Goal: Communication & Community: Answer question/provide support

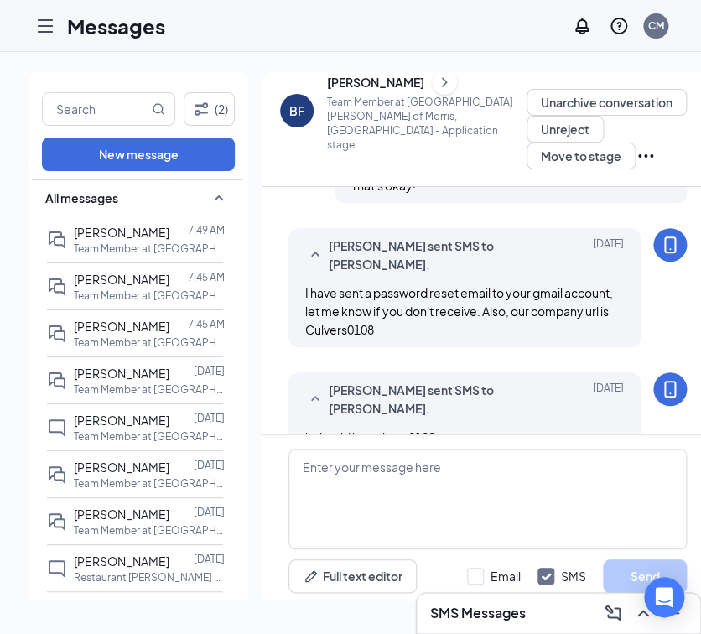
scroll to position [883, 0]
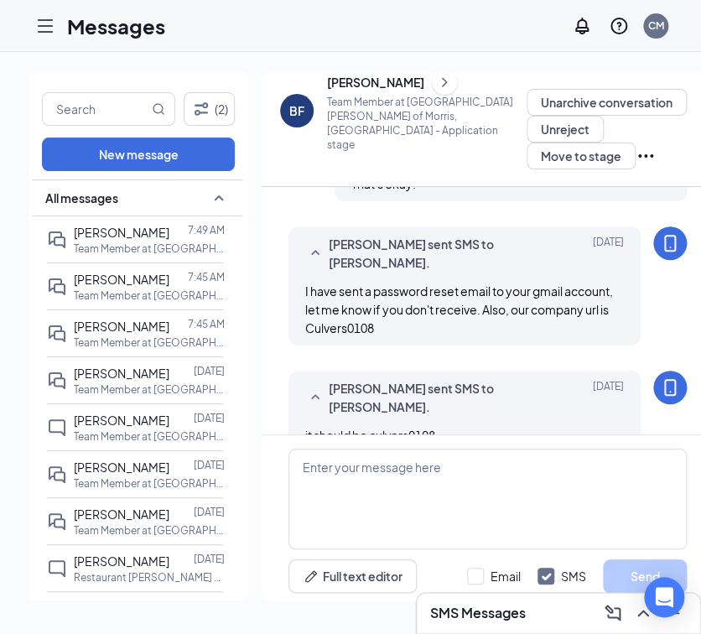
click at [33, 29] on div at bounding box center [46, 26] width 34 height 34
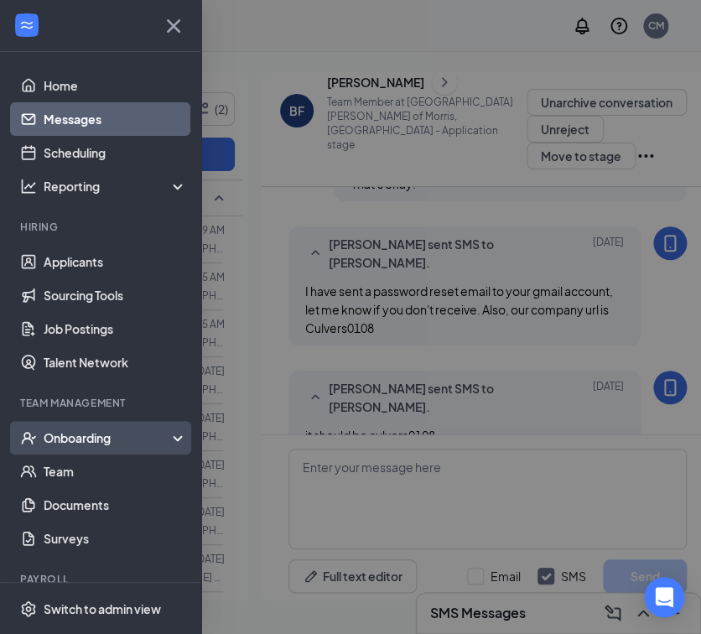
click at [75, 448] on div "Onboarding" at bounding box center [100, 438] width 201 height 34
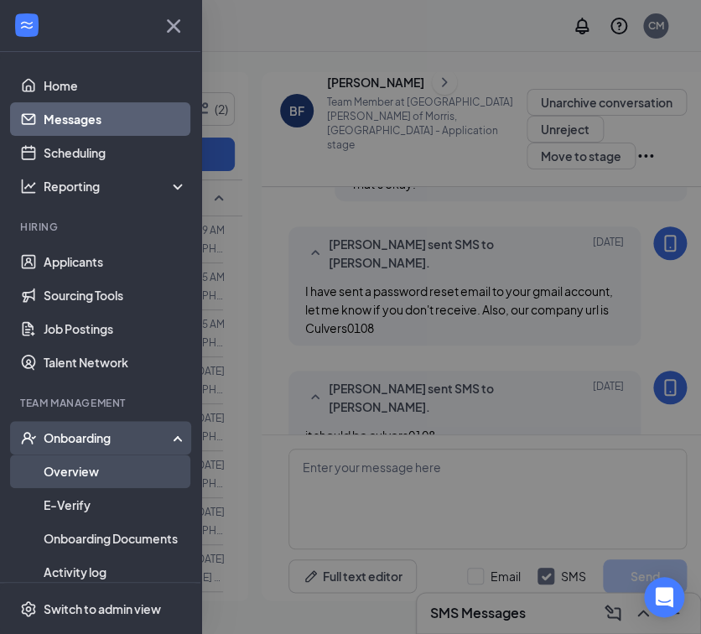
click at [81, 477] on link "Overview" at bounding box center [115, 472] width 143 height 34
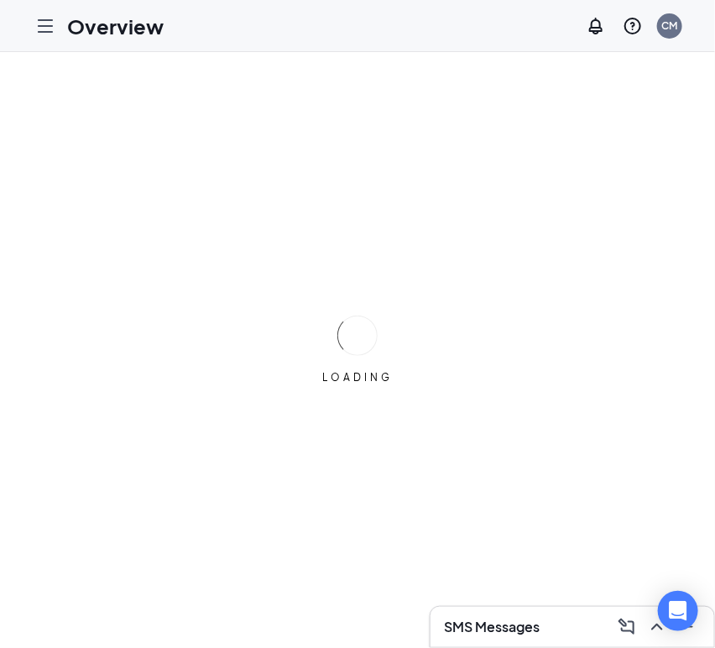
click at [81, 477] on div "LOADING" at bounding box center [357, 350] width 715 height 596
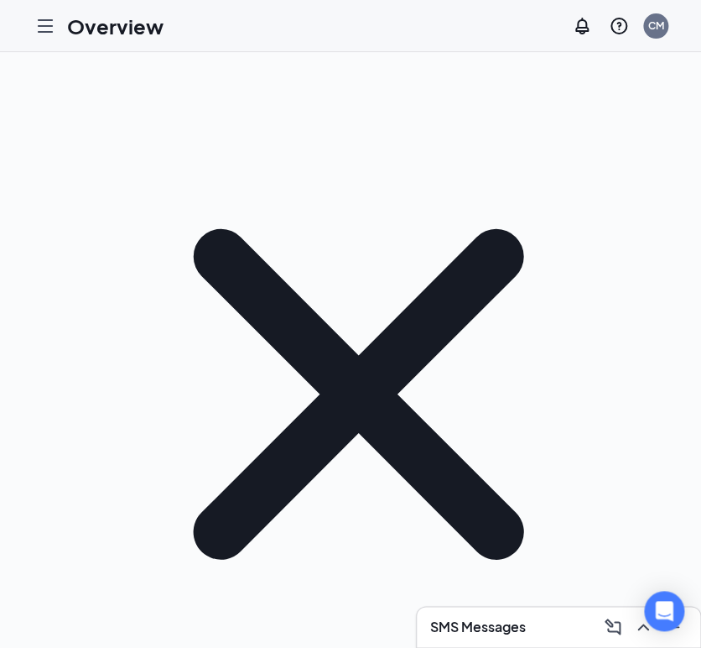
scroll to position [262, 0]
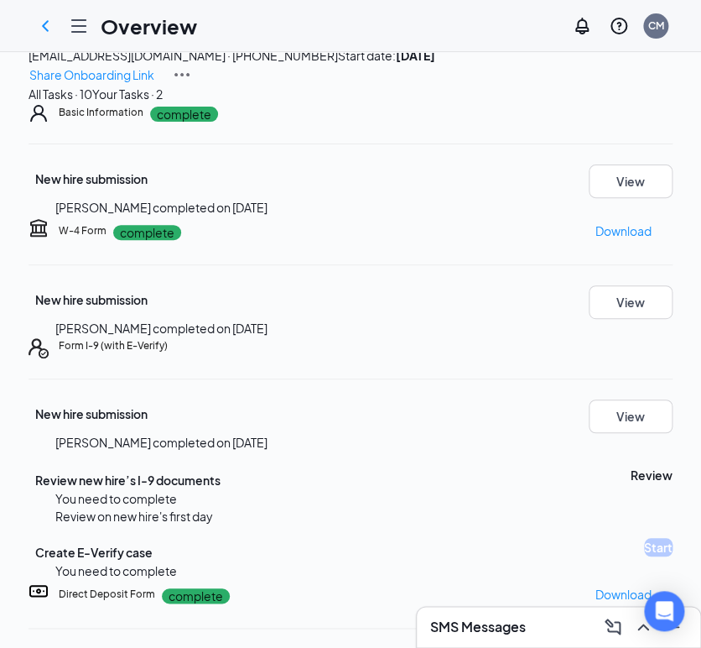
scroll to position [372, 0]
click at [589, 399] on button "View" at bounding box center [631, 416] width 84 height 34
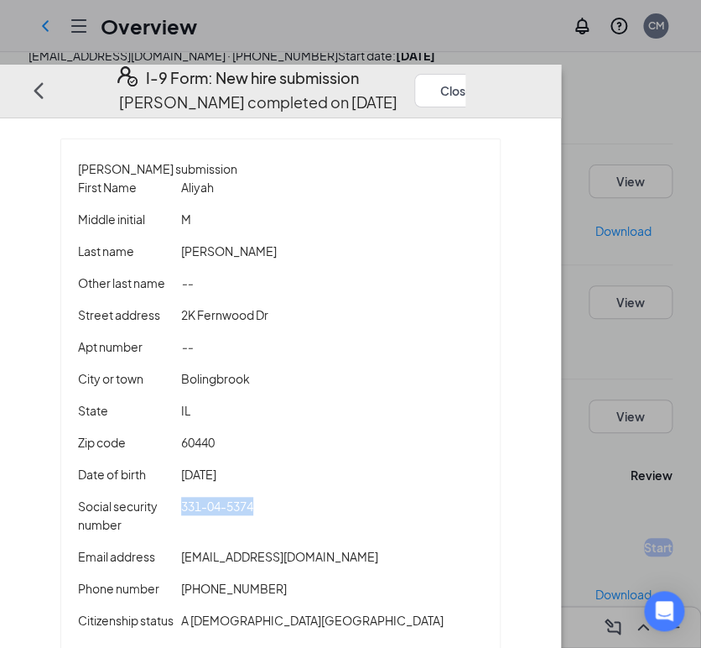
drag, startPoint x: 351, startPoint y: 489, endPoint x: 233, endPoint y: 486, distance: 117.5
click at [233, 497] on div "331-04-5374" at bounding box center [332, 515] width 309 height 37
copy span "331-04-5374"
drag, startPoint x: 403, startPoint y: 533, endPoint x: 233, endPoint y: 531, distance: 170.3
click at [233, 547] on div "[EMAIL_ADDRESS][DOMAIN_NAME]" at bounding box center [332, 556] width 309 height 18
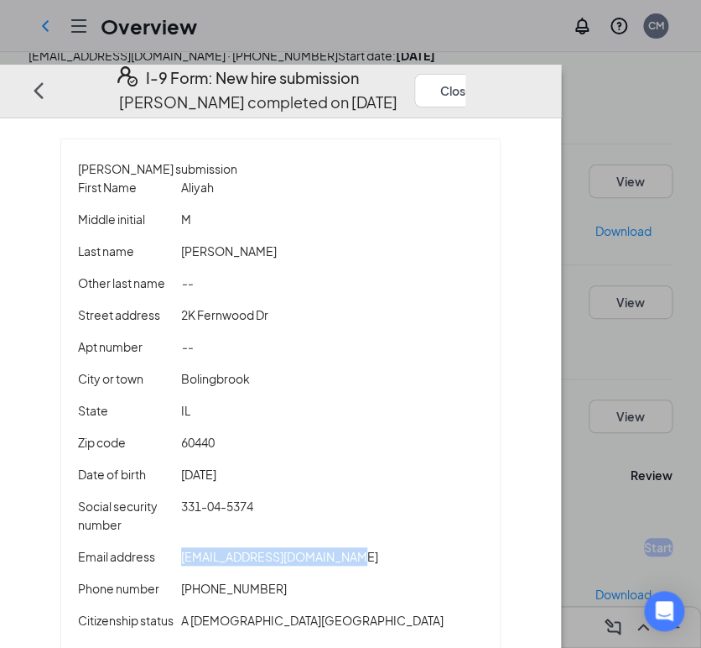
copy span "[EMAIL_ADDRESS][DOMAIN_NAME]"
drag, startPoint x: 327, startPoint y: 562, endPoint x: 245, endPoint y: 559, distance: 82.2
click at [245, 579] on div "[PHONE_NUMBER]" at bounding box center [332, 588] width 309 height 18
copy span "6306414823"
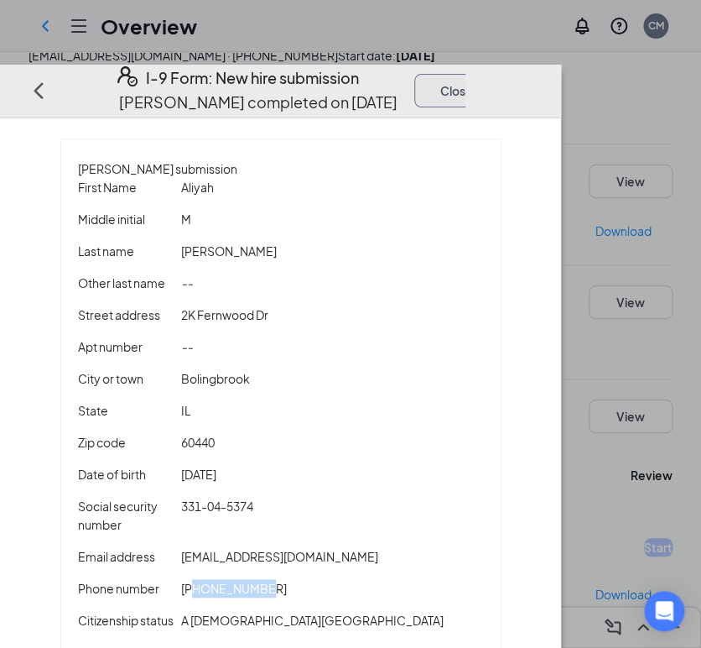
click at [498, 74] on button "Close" at bounding box center [456, 91] width 84 height 34
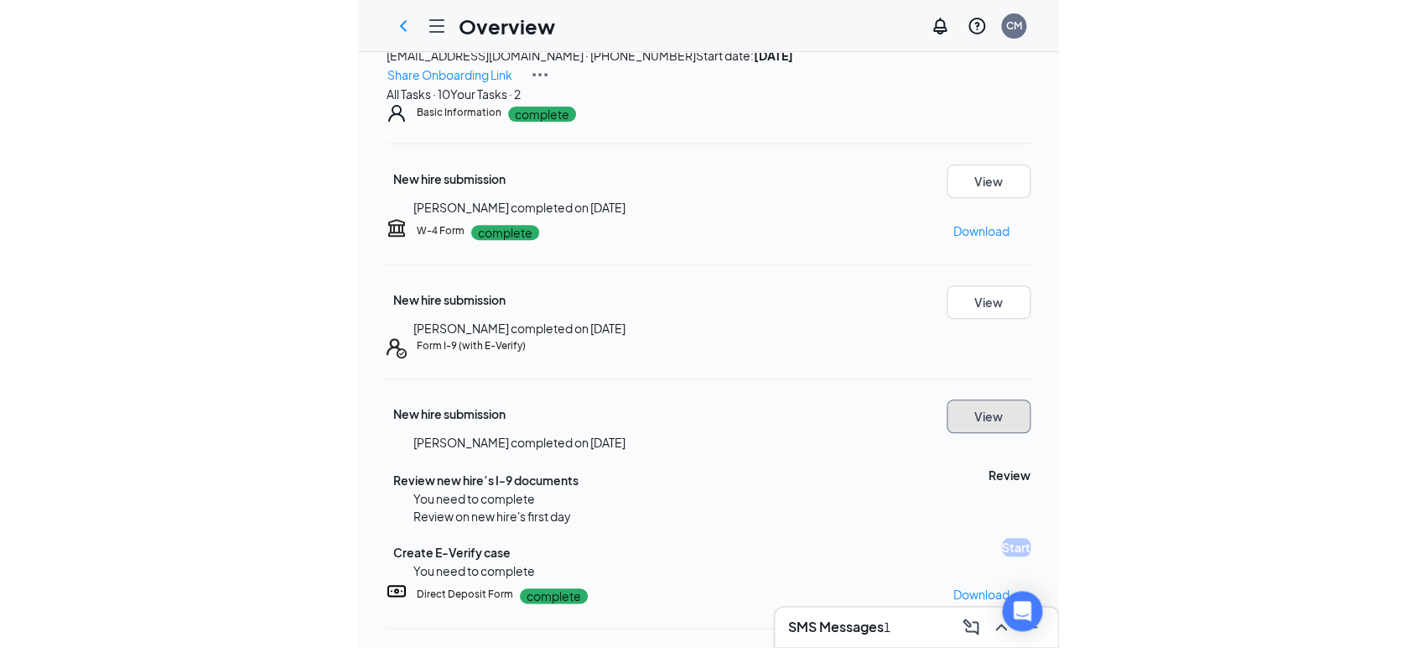
scroll to position [391, 0]
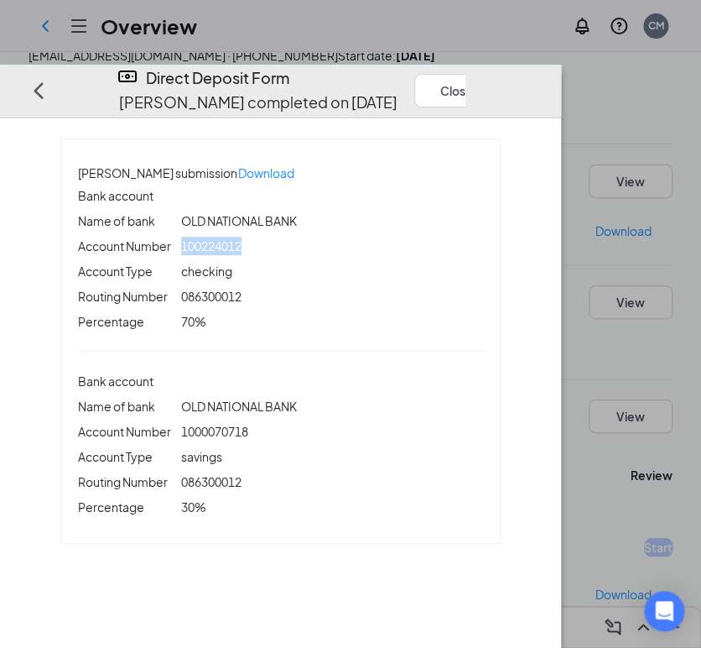
drag, startPoint x: 307, startPoint y: 226, endPoint x: 231, endPoint y: 231, distance: 75.7
click at [231, 237] on div "100224012" at bounding box center [332, 246] width 309 height 18
copy span "100224012"
drag, startPoint x: 302, startPoint y: 280, endPoint x: 228, endPoint y: 282, distance: 73.8
click at [228, 287] on div "086300012" at bounding box center [332, 296] width 309 height 18
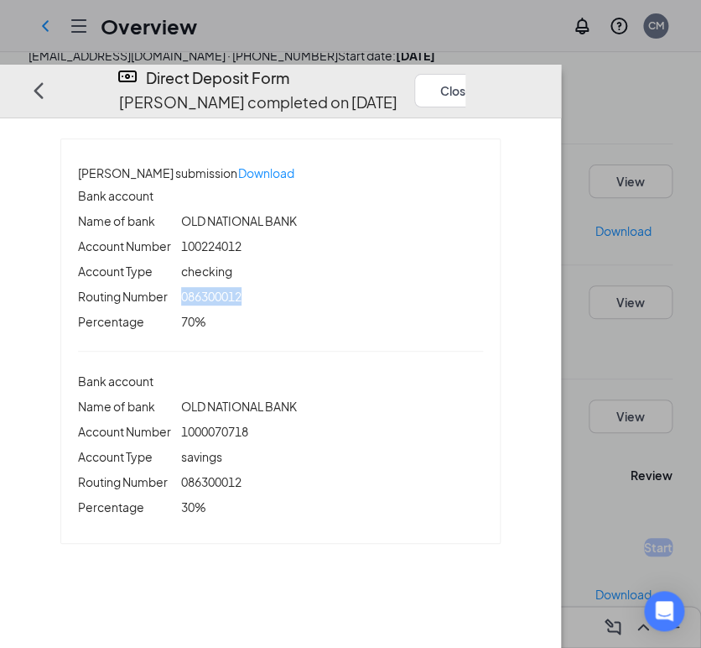
copy span "086300012"
drag, startPoint x: 273, startPoint y: 455, endPoint x: 230, endPoint y: 445, distance: 43.9
click at [230, 472] on div "086300012" at bounding box center [332, 481] width 309 height 18
copy span "086300012"
drag, startPoint x: 322, startPoint y: 395, endPoint x: 230, endPoint y: 394, distance: 92.3
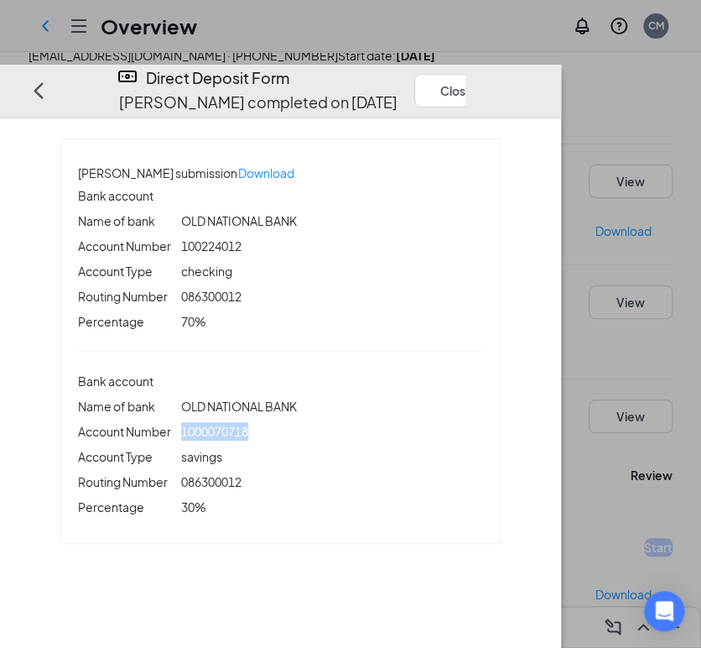
click at [230, 422] on div "1000070718" at bounding box center [332, 431] width 309 height 18
copy span "1000070718"
drag, startPoint x: 548, startPoint y: 39, endPoint x: 570, endPoint y: 51, distance: 25.9
click at [498, 74] on button "Close" at bounding box center [456, 91] width 84 height 34
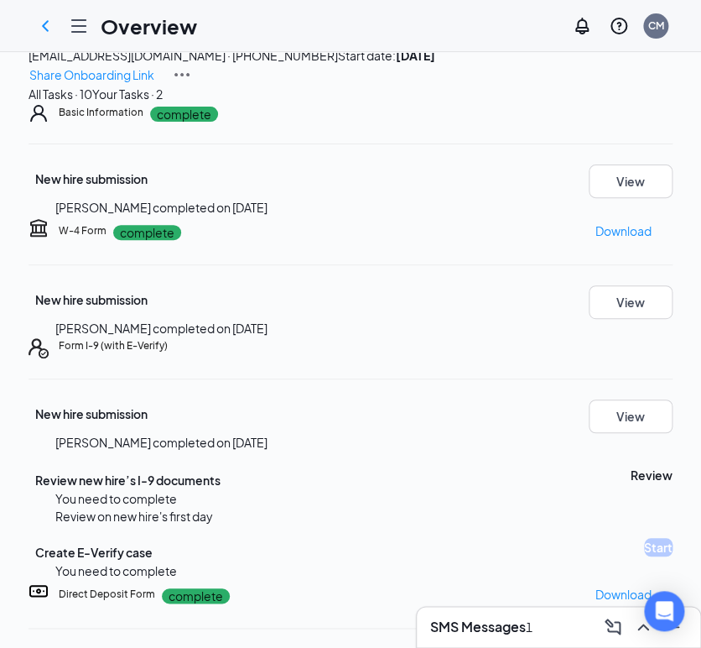
click at [578, 433] on div "[PERSON_NAME] completed on [DATE]" at bounding box center [377, 442] width 644 height 18
click at [589, 399] on button "View" at bounding box center [631, 416] width 84 height 34
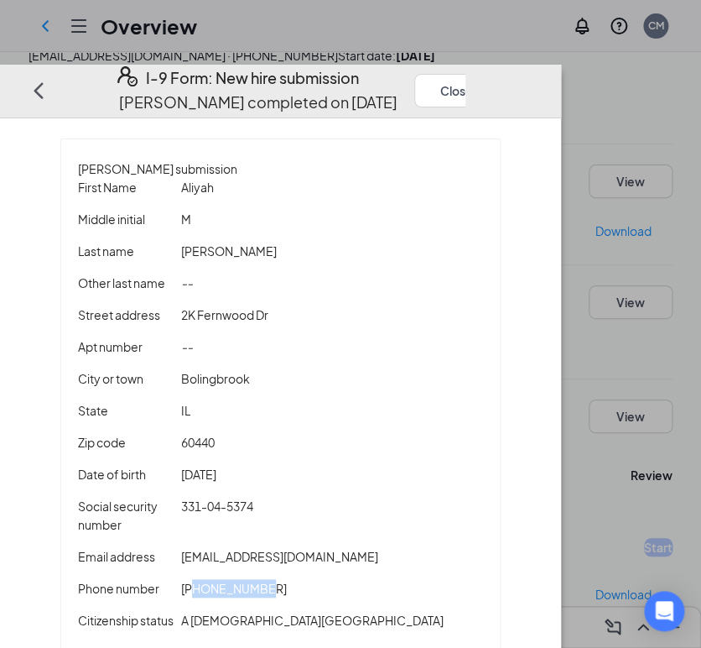
drag, startPoint x: 361, startPoint y: 574, endPoint x: 247, endPoint y: 569, distance: 114.2
click at [247, 579] on div "Phone number [PHONE_NUMBER]" at bounding box center [280, 591] width 405 height 25
copy span "6306414823"
drag, startPoint x: 396, startPoint y: 533, endPoint x: 234, endPoint y: 531, distance: 161.9
click at [232, 547] on div "[EMAIL_ADDRESS][DOMAIN_NAME]" at bounding box center [332, 556] width 309 height 18
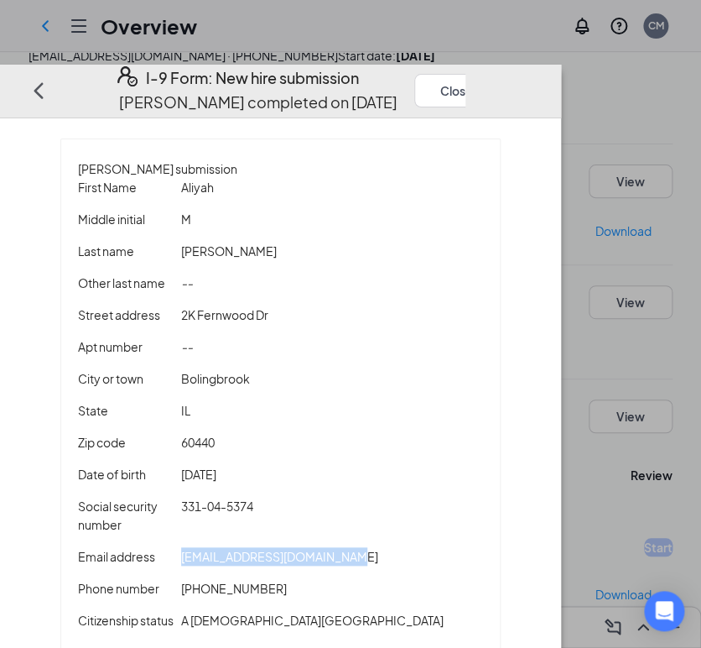
copy span "[EMAIL_ADDRESS][DOMAIN_NAME]"
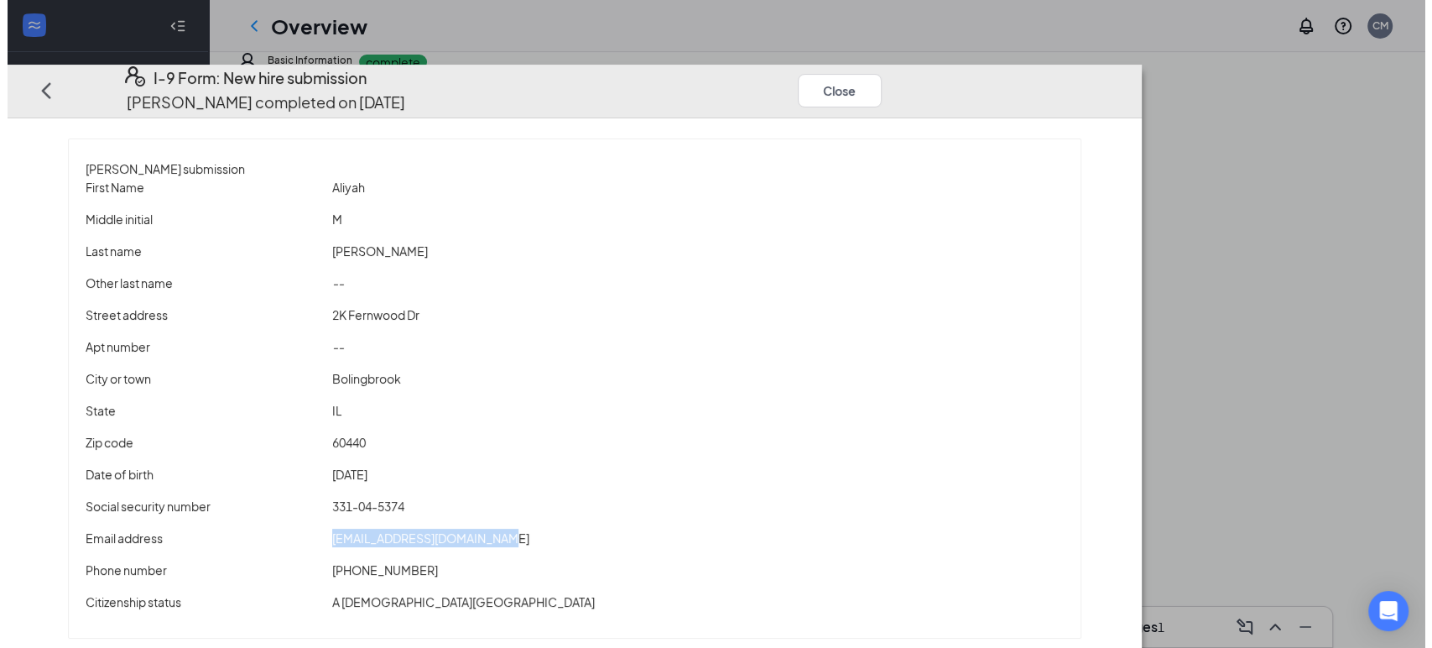
scroll to position [376, 0]
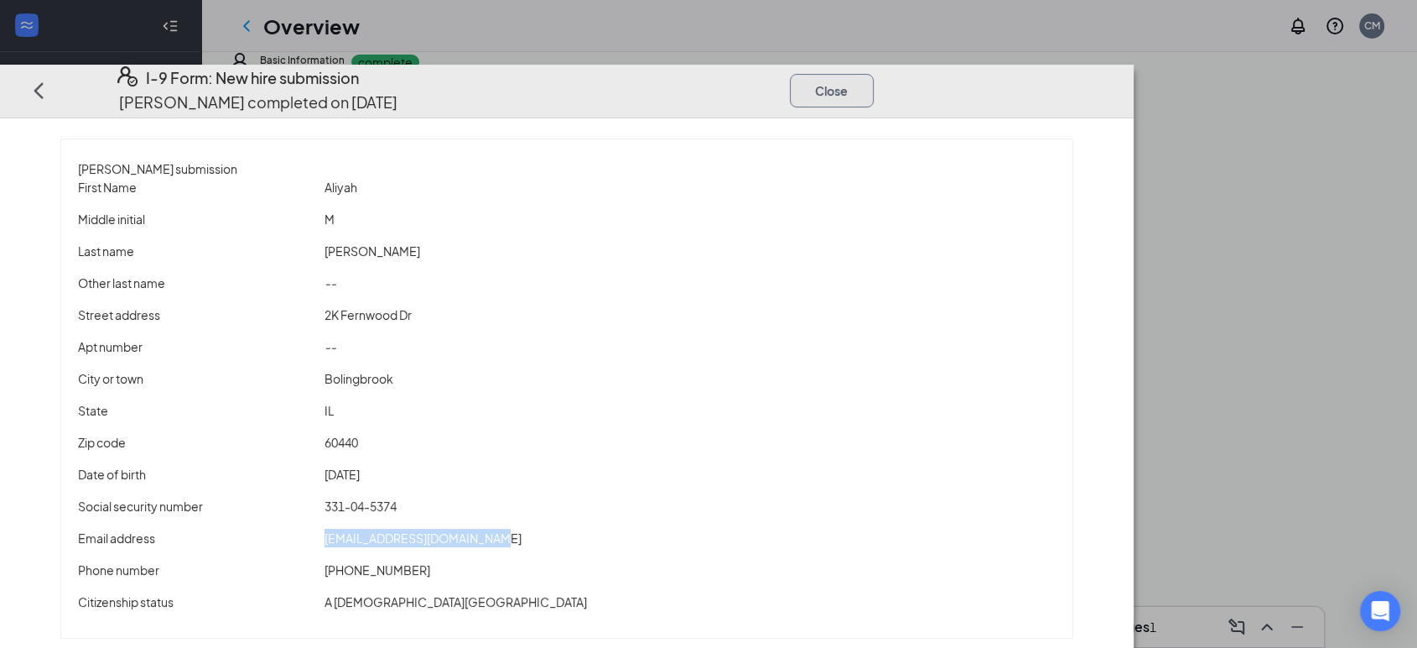
click at [714, 74] on button "Close" at bounding box center [832, 91] width 84 height 34
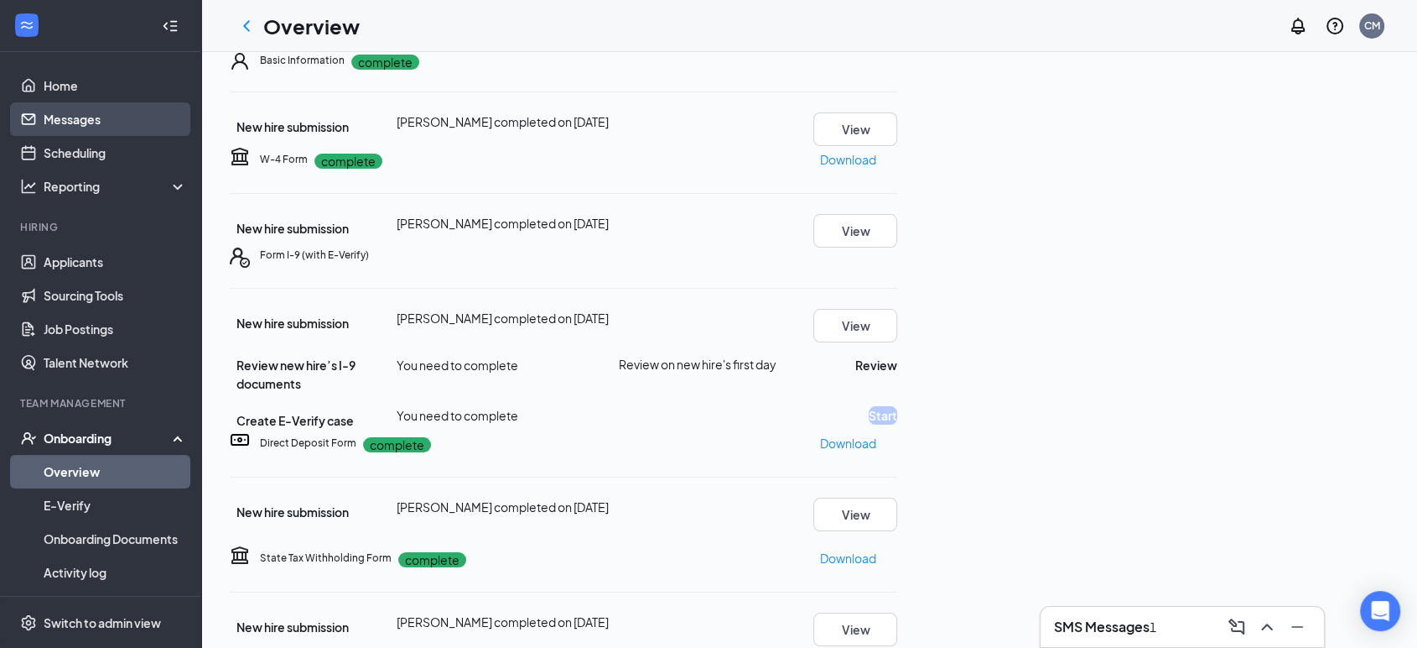
drag, startPoint x: 58, startPoint y: 122, endPoint x: 133, endPoint y: 125, distance: 74.7
click at [58, 122] on link "Messages" at bounding box center [115, 119] width 143 height 34
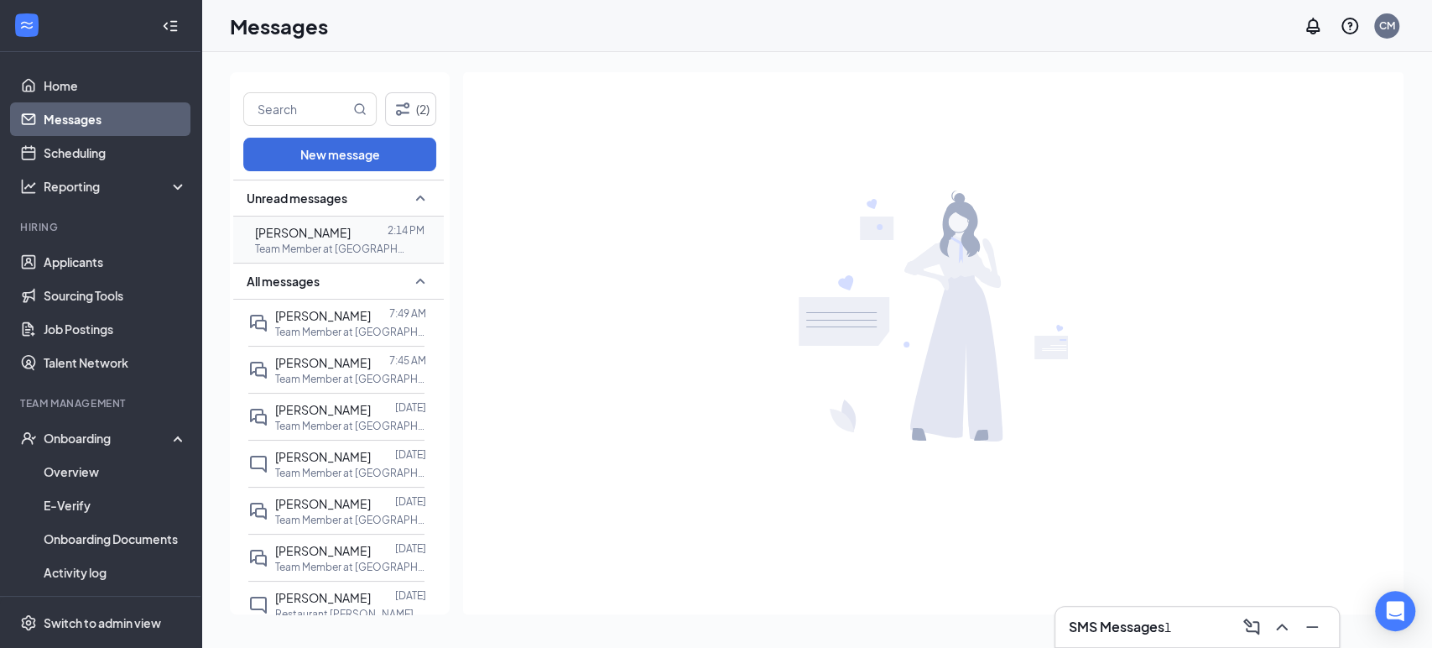
click at [351, 226] on span "[PERSON_NAME]" at bounding box center [303, 232] width 96 height 15
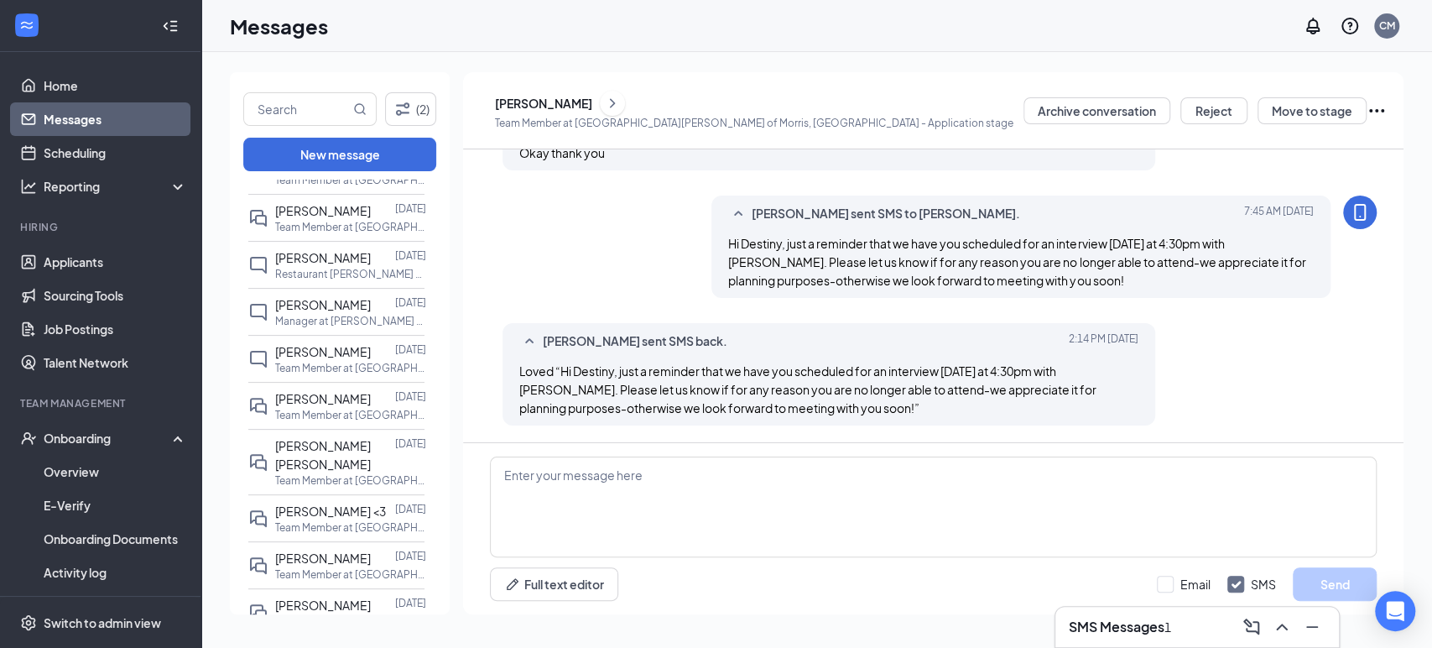
scroll to position [372, 0]
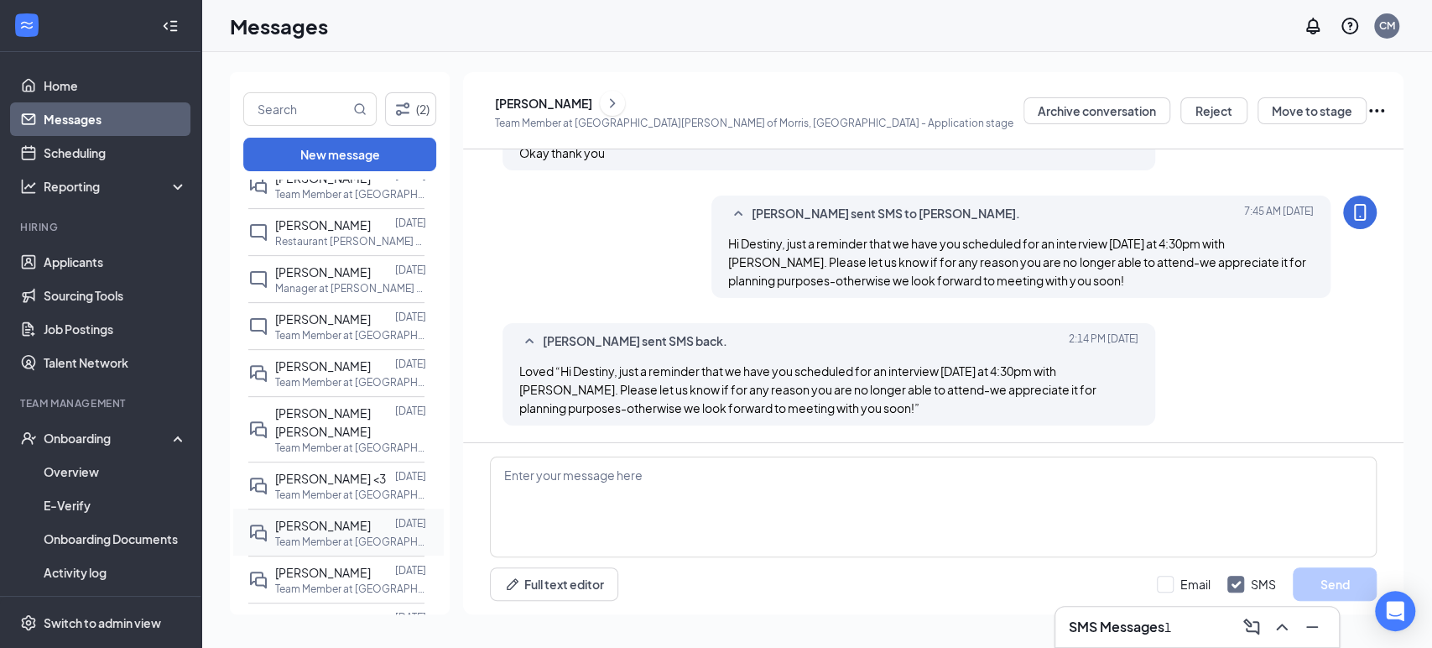
click at [335, 534] on p "Team Member at [GEOGRAPHIC_DATA][PERSON_NAME] of [GEOGRAPHIC_DATA], [GEOGRAPHIC…" at bounding box center [350, 541] width 151 height 14
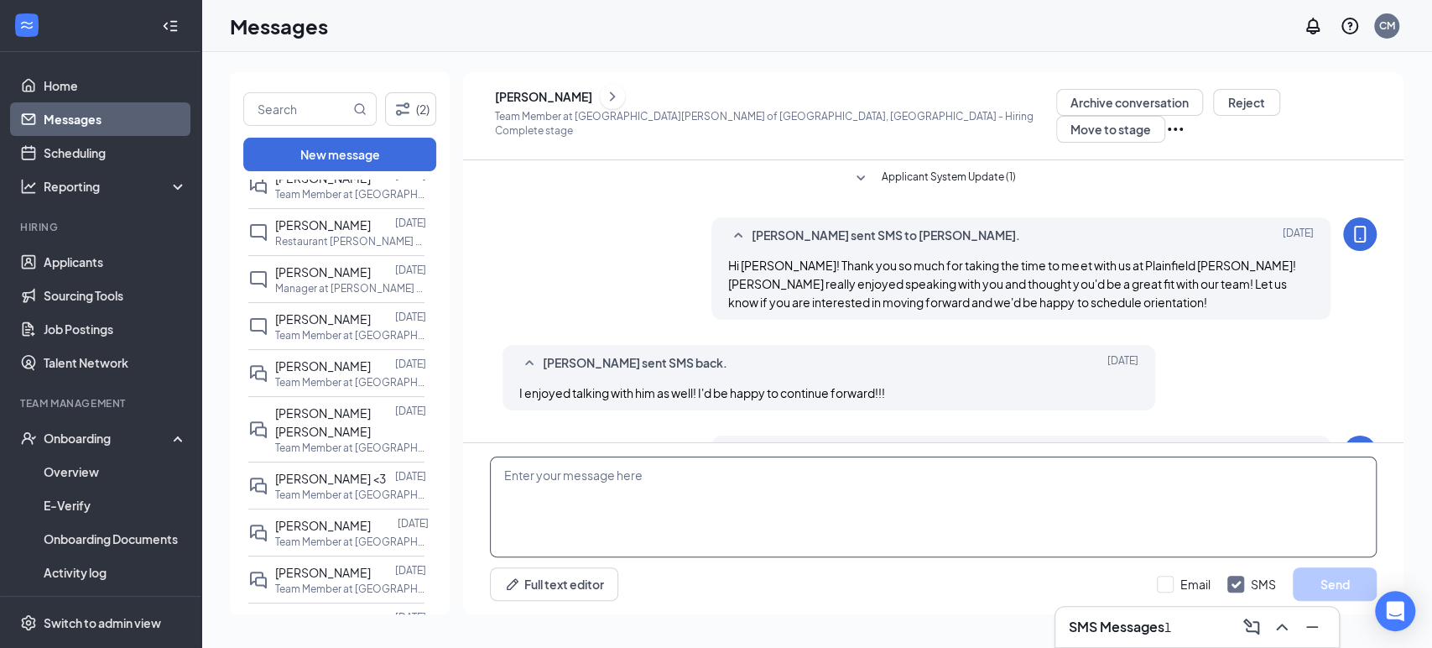
click at [627, 517] on textarea at bounding box center [933, 506] width 887 height 101
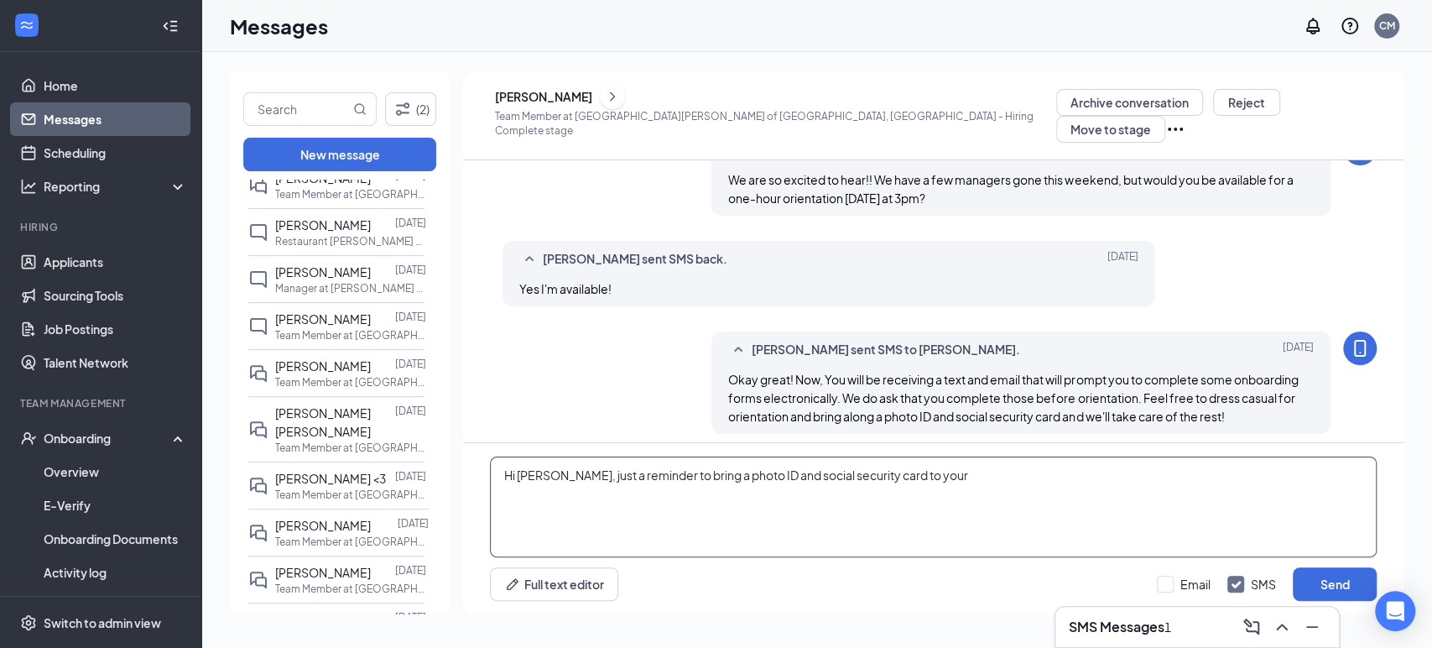
scroll to position [119, 0]
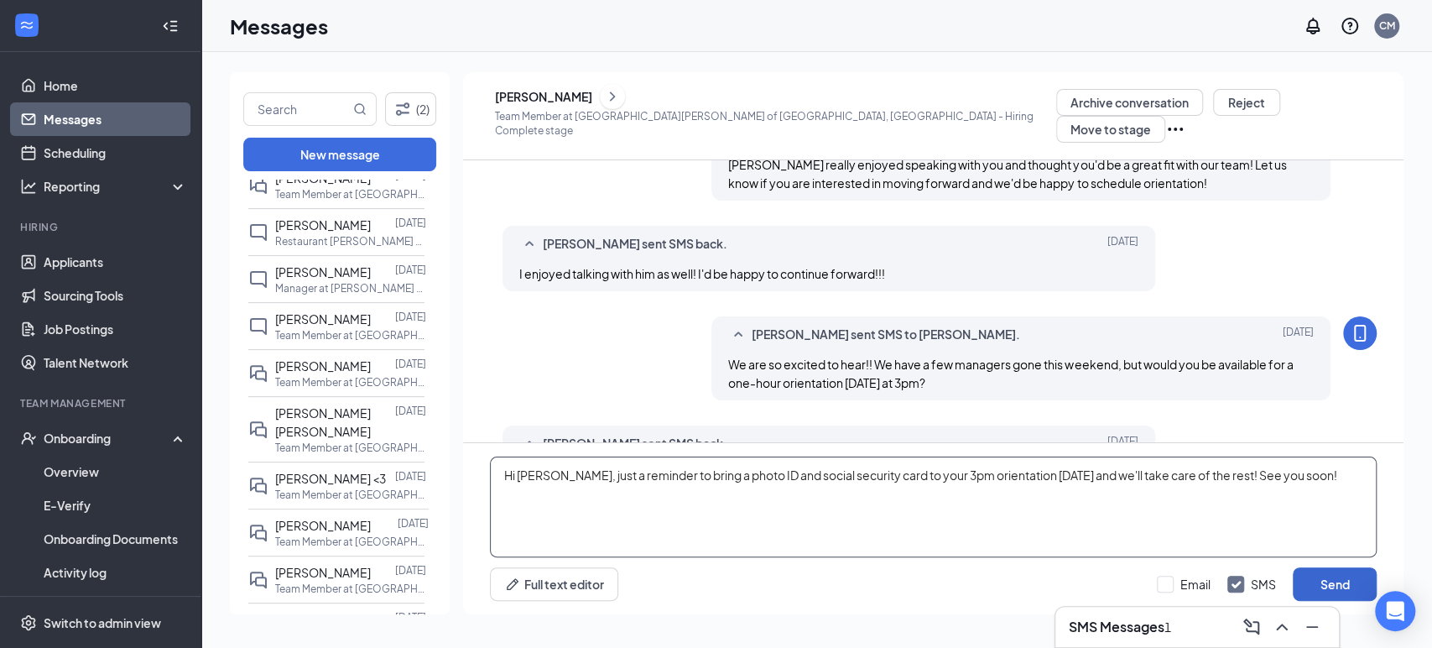
type textarea "Hi [PERSON_NAME], just a reminder to bring a photo ID and social security card …"
click at [714, 584] on button "Send" at bounding box center [1335, 584] width 84 height 34
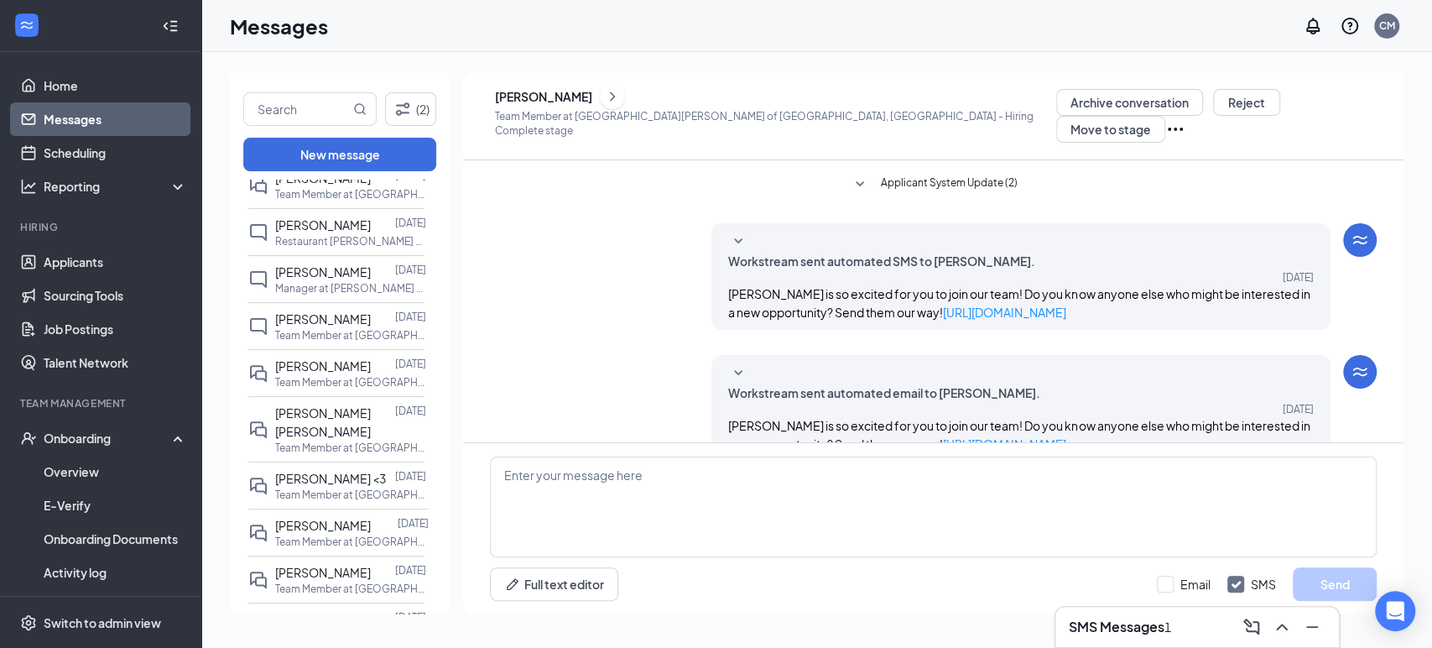
scroll to position [601, 0]
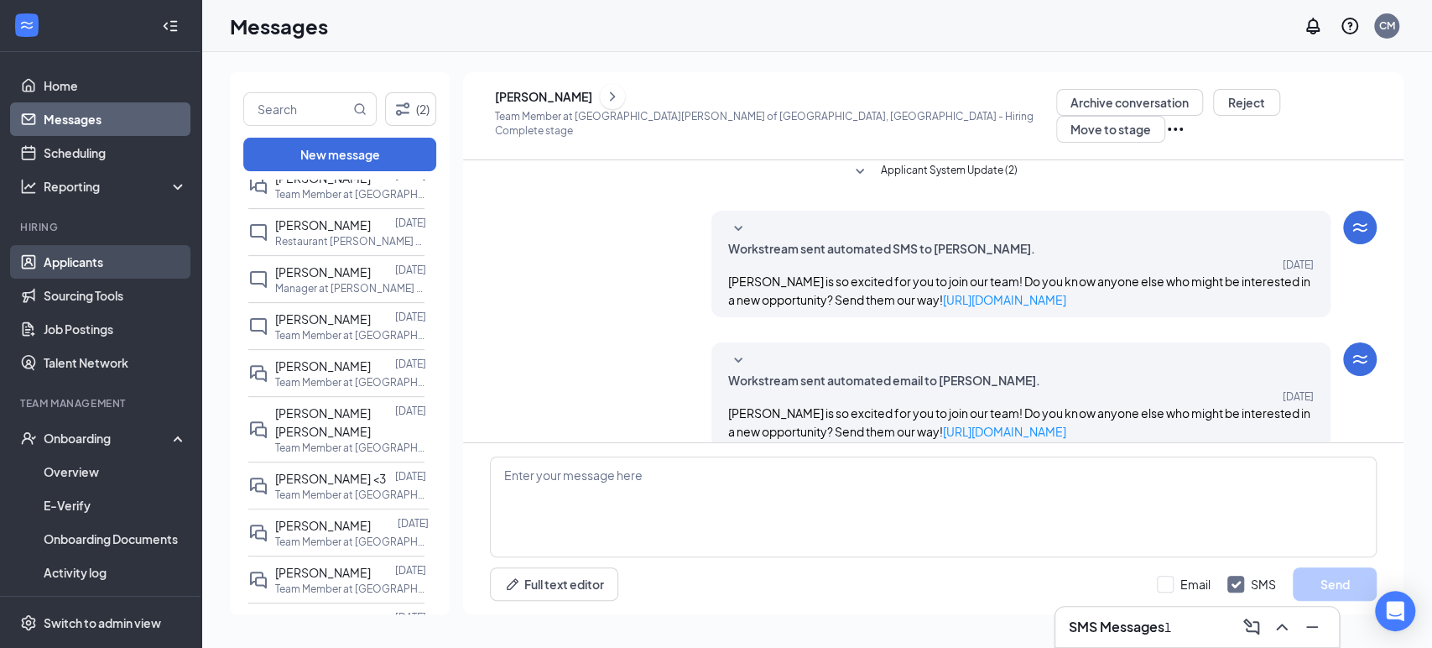
click at [141, 263] on link "Applicants" at bounding box center [115, 262] width 143 height 34
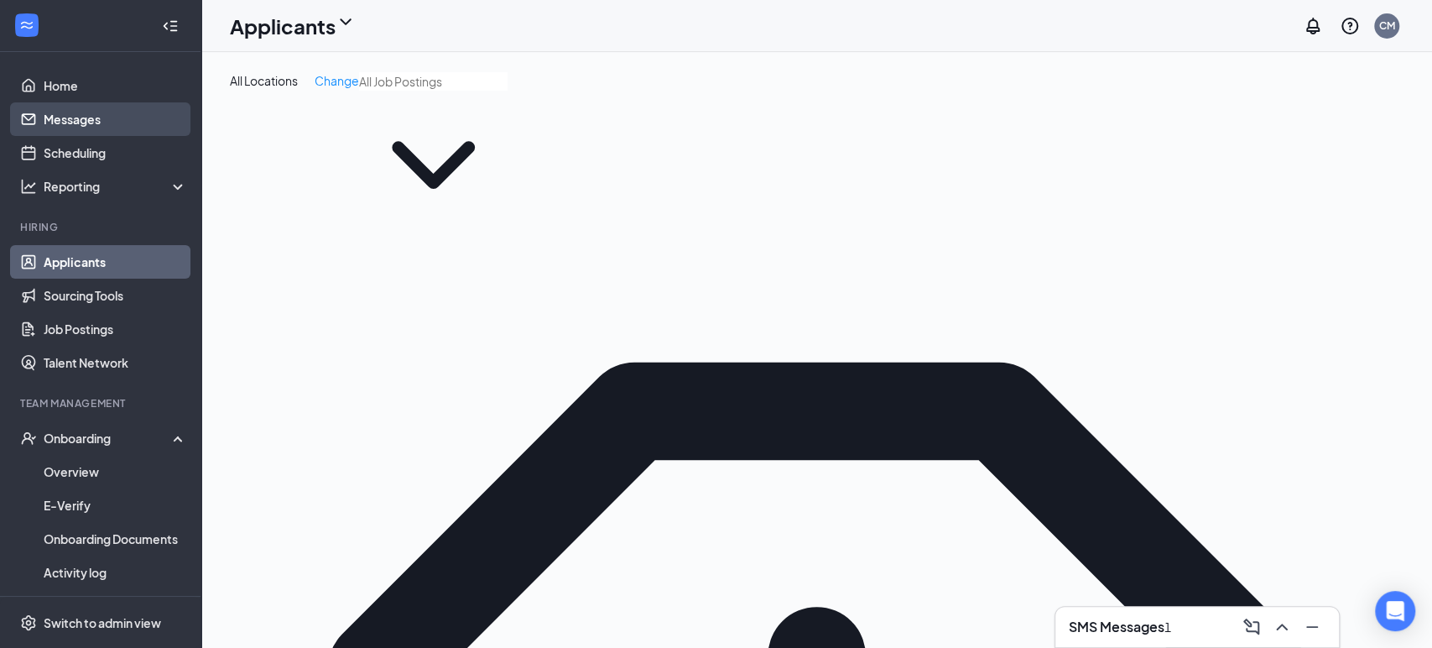
click at [106, 117] on link "Messages" at bounding box center [115, 119] width 143 height 34
